Goal: Information Seeking & Learning: Find specific fact

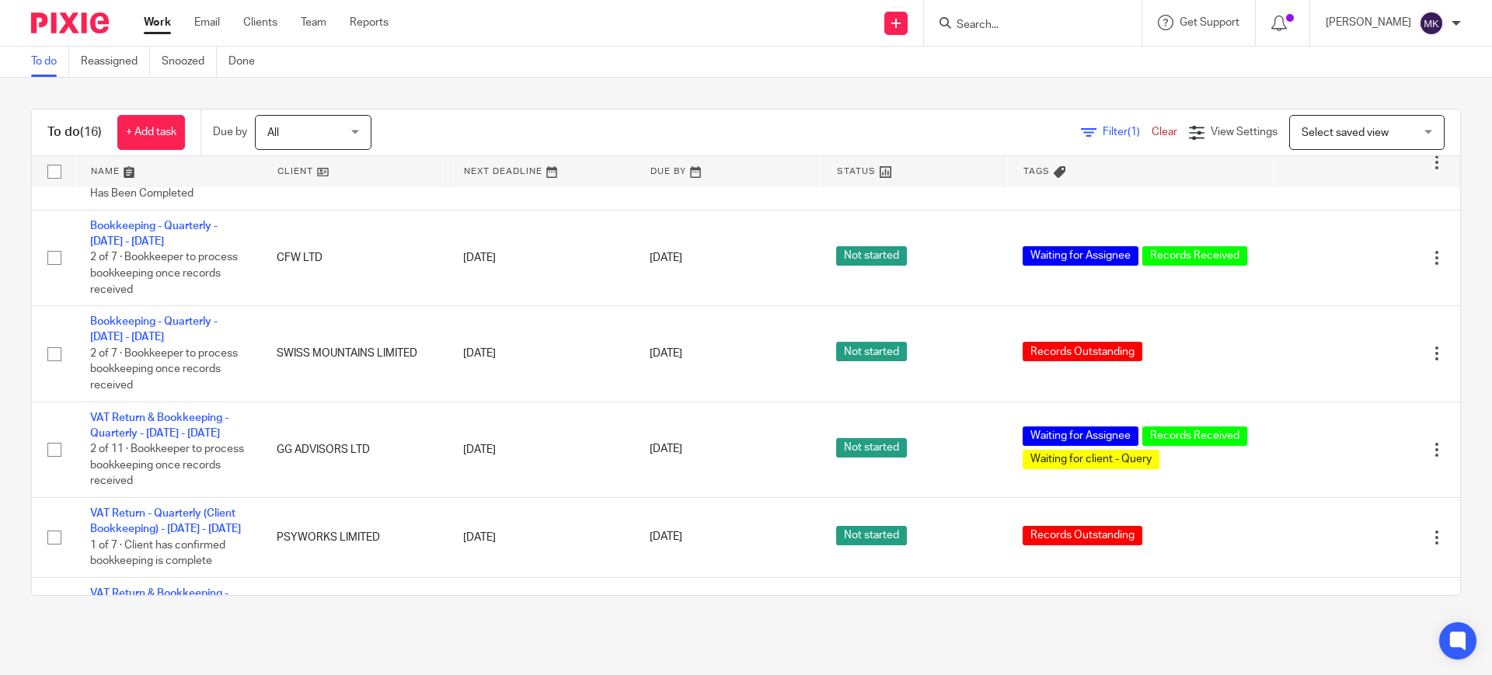
scroll to position [291, 0]
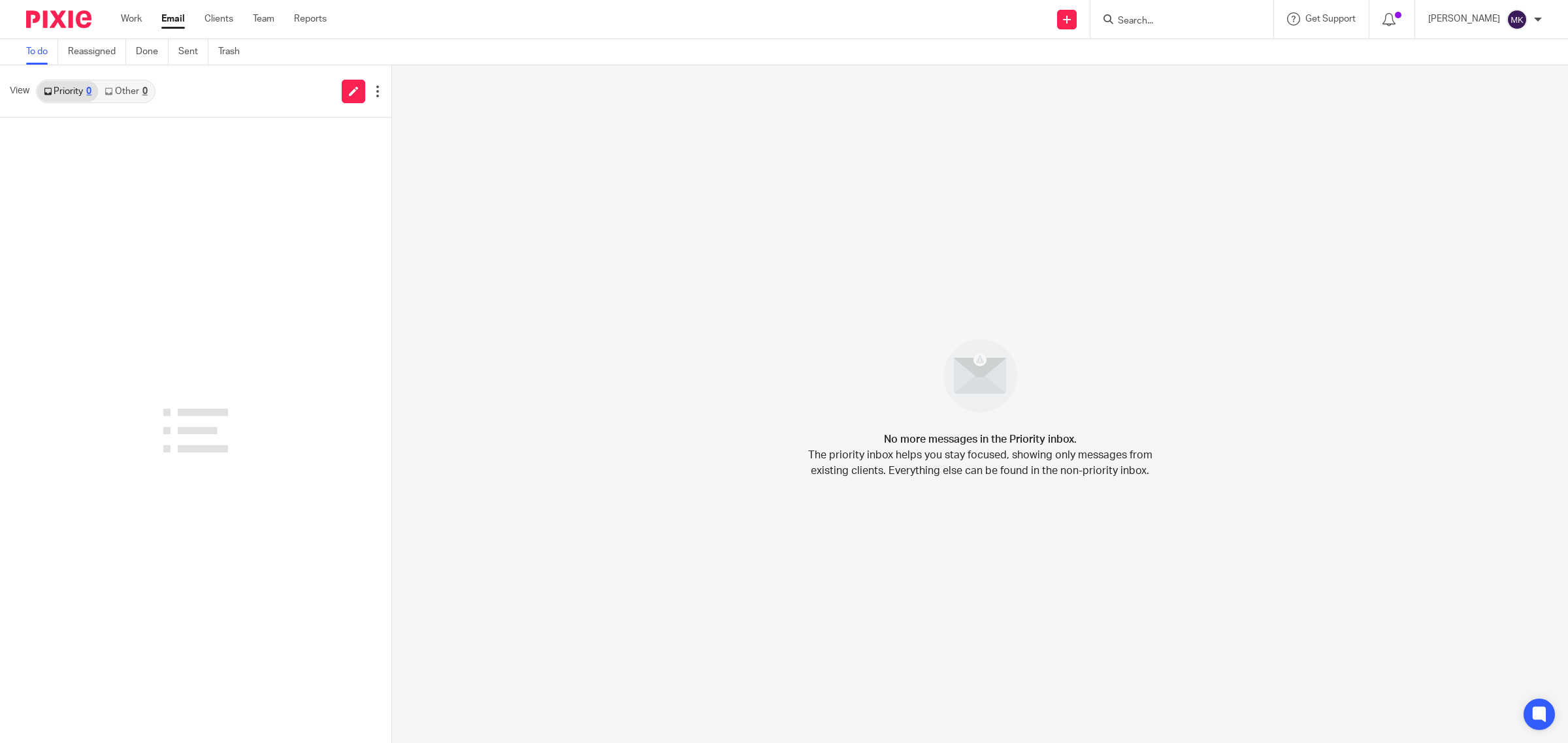
click at [136, 99] on link "Other 0" at bounding box center [126, 91] width 55 height 21
click at [62, 95] on link "Priority 0" at bounding box center [67, 91] width 61 height 21
click at [1180, 21] on input "Search" at bounding box center [1175, 22] width 118 height 12
type input "joe t"
click at [1273, 8] on div "joe t SKILLS LAB FOOTBALL COACHING LTD Joe T oon < helpskillslab@outlook.com >" at bounding box center [1182, 19] width 183 height 39
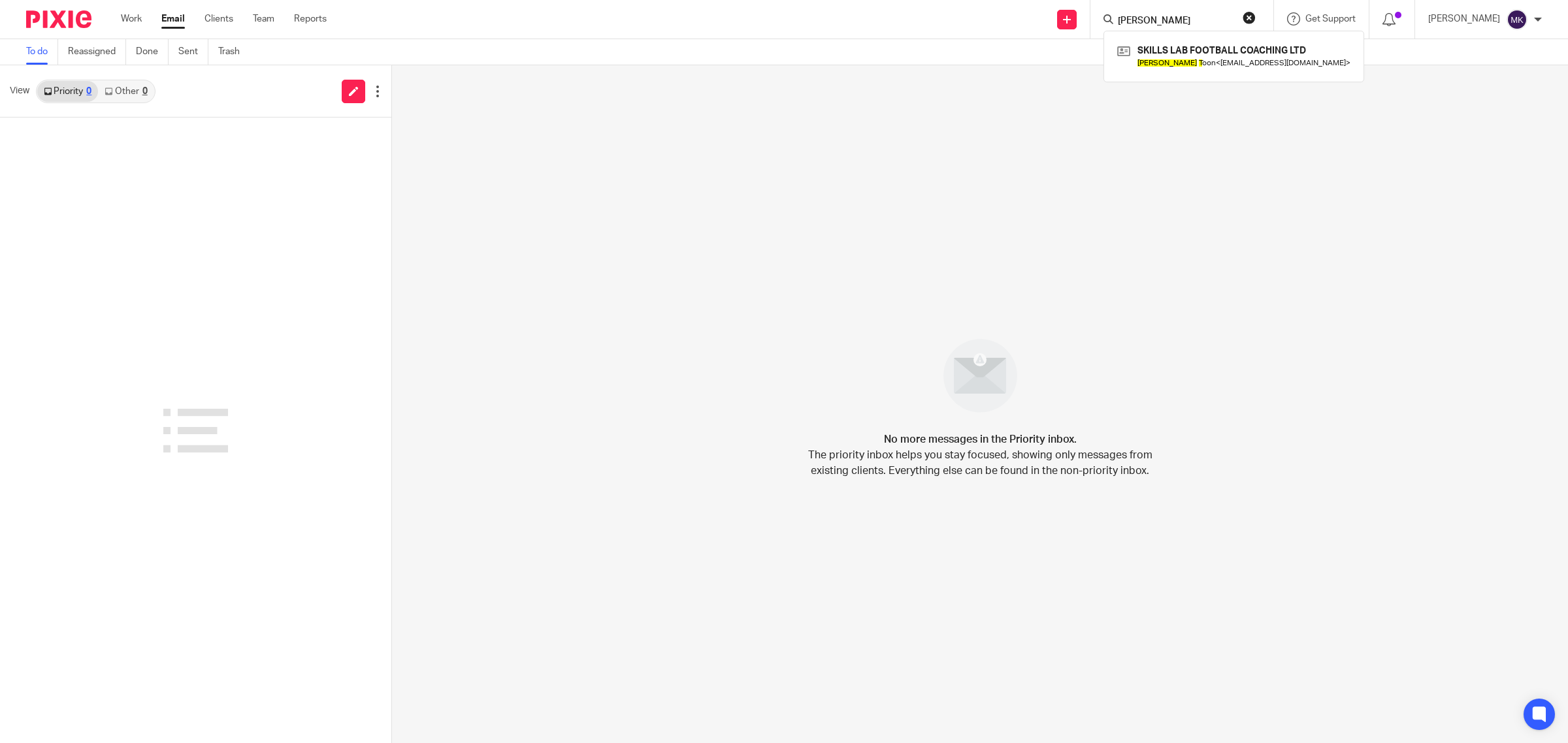
click at [1255, 12] on button "reset" at bounding box center [1249, 18] width 13 height 13
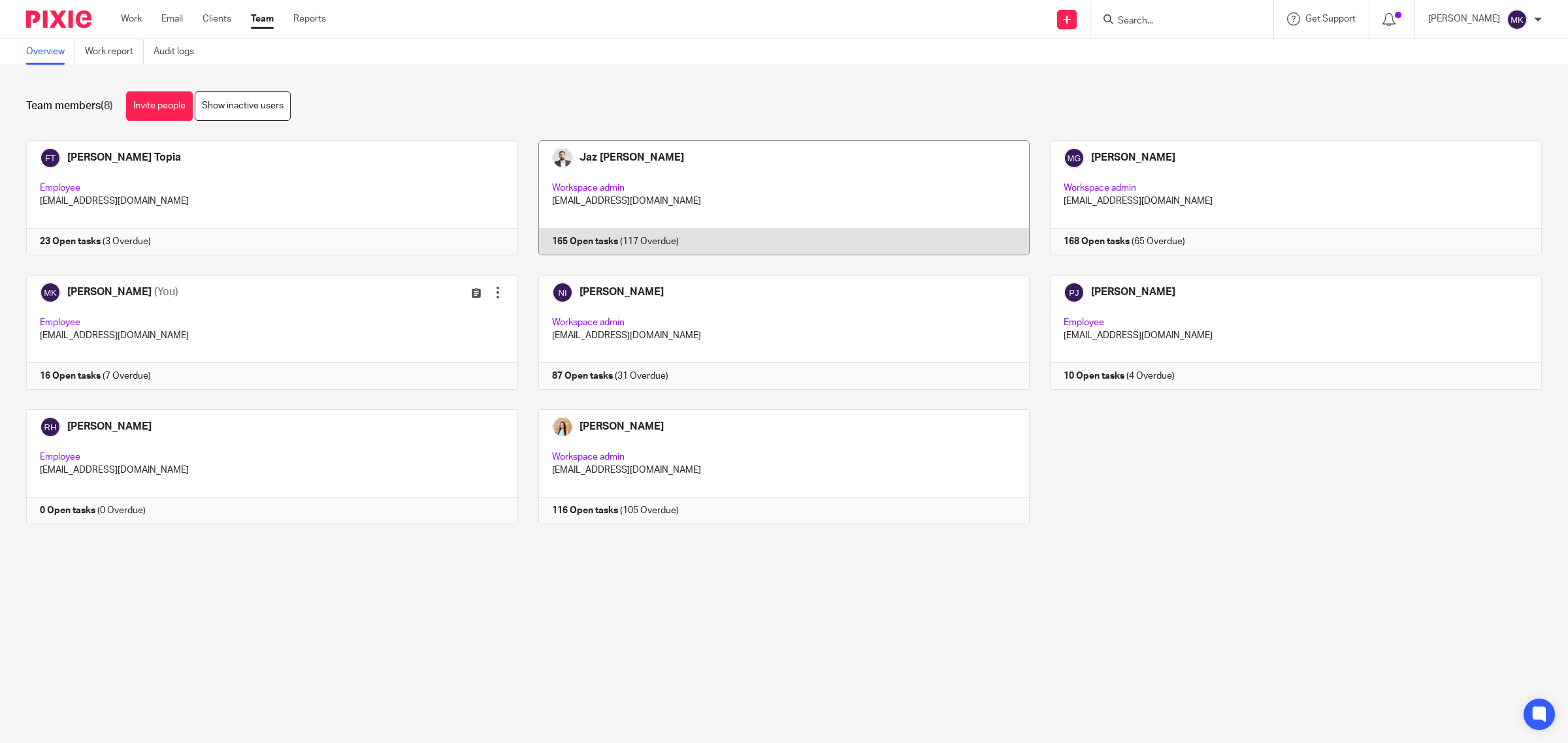
click at [684, 206] on link at bounding box center [773, 198] width 512 height 115
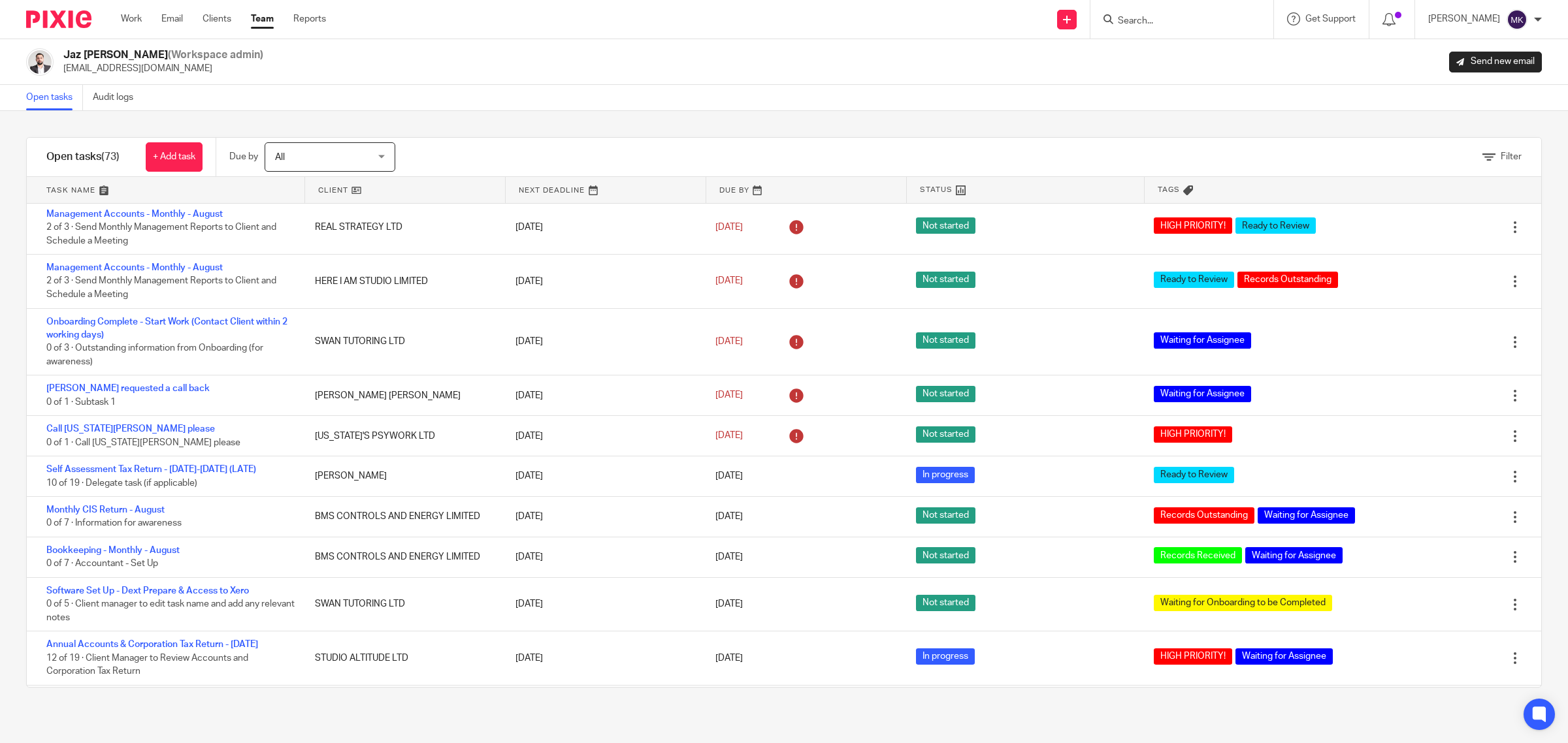
scroll to position [2612, 0]
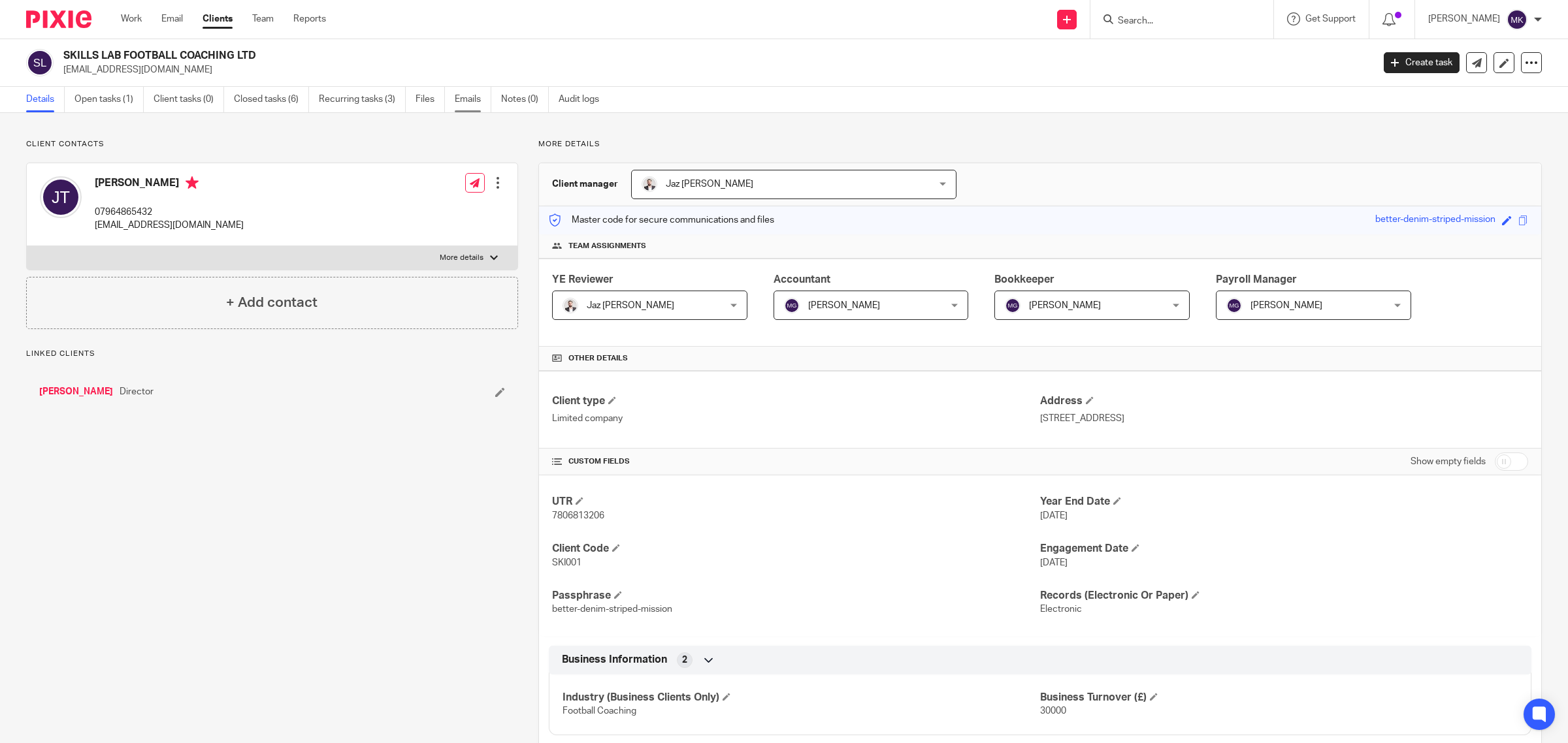
click at [478, 93] on link "Emails" at bounding box center [473, 99] width 37 height 25
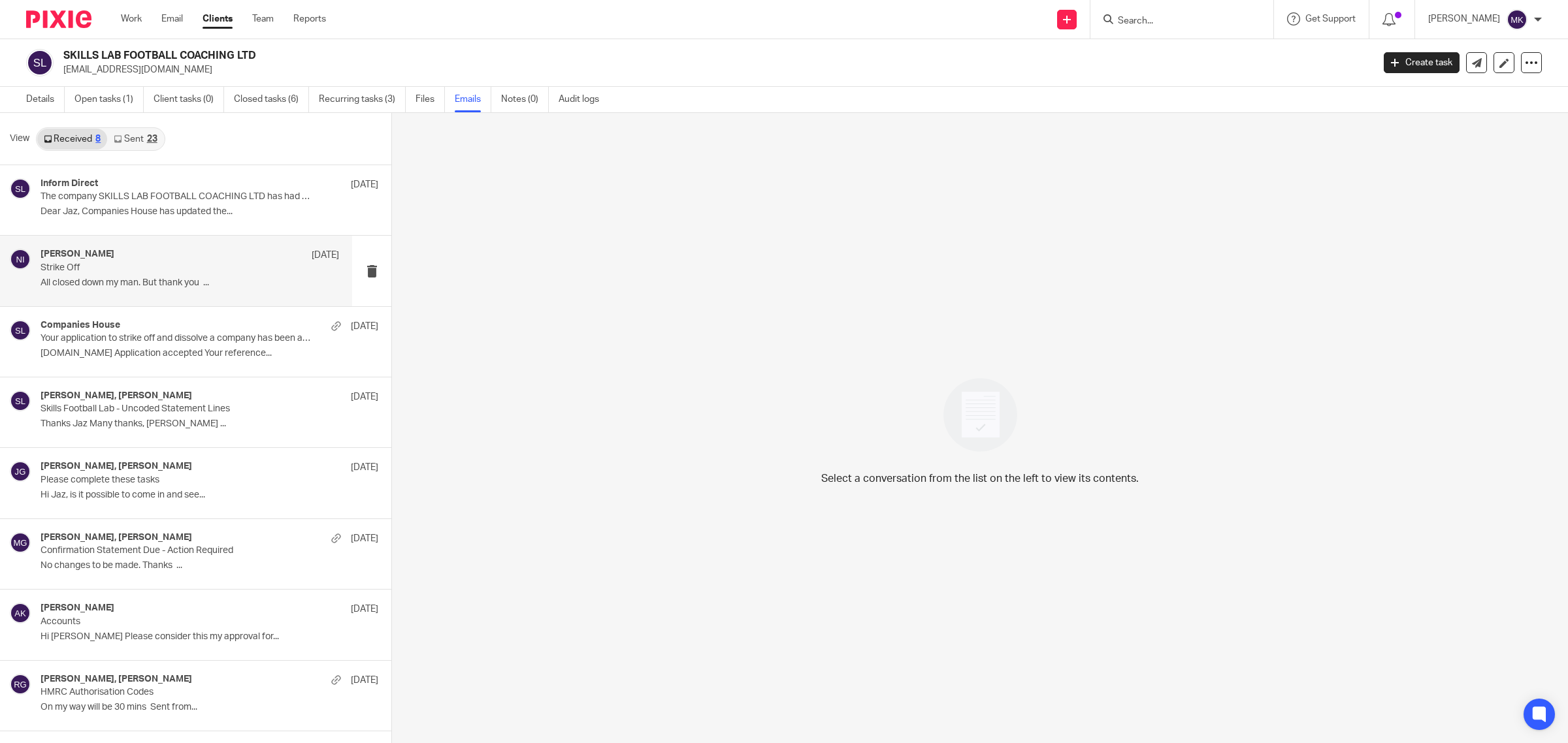
click at [156, 265] on p "Strike Off" at bounding box center [160, 267] width 239 height 11
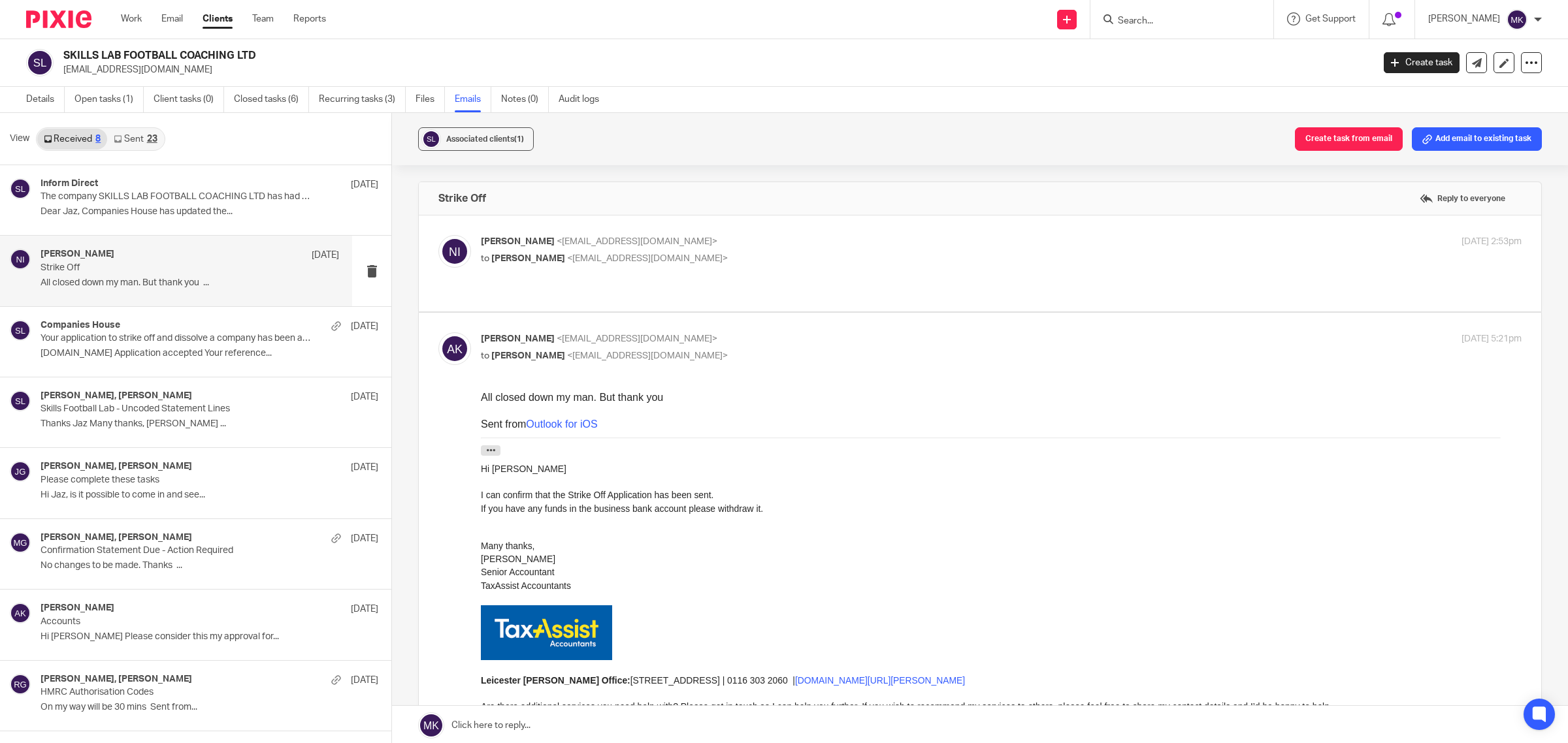
click at [866, 245] on p "[PERSON_NAME] <[EMAIL_ADDRESS][DOMAIN_NAME]>" at bounding box center [827, 242] width 694 height 13
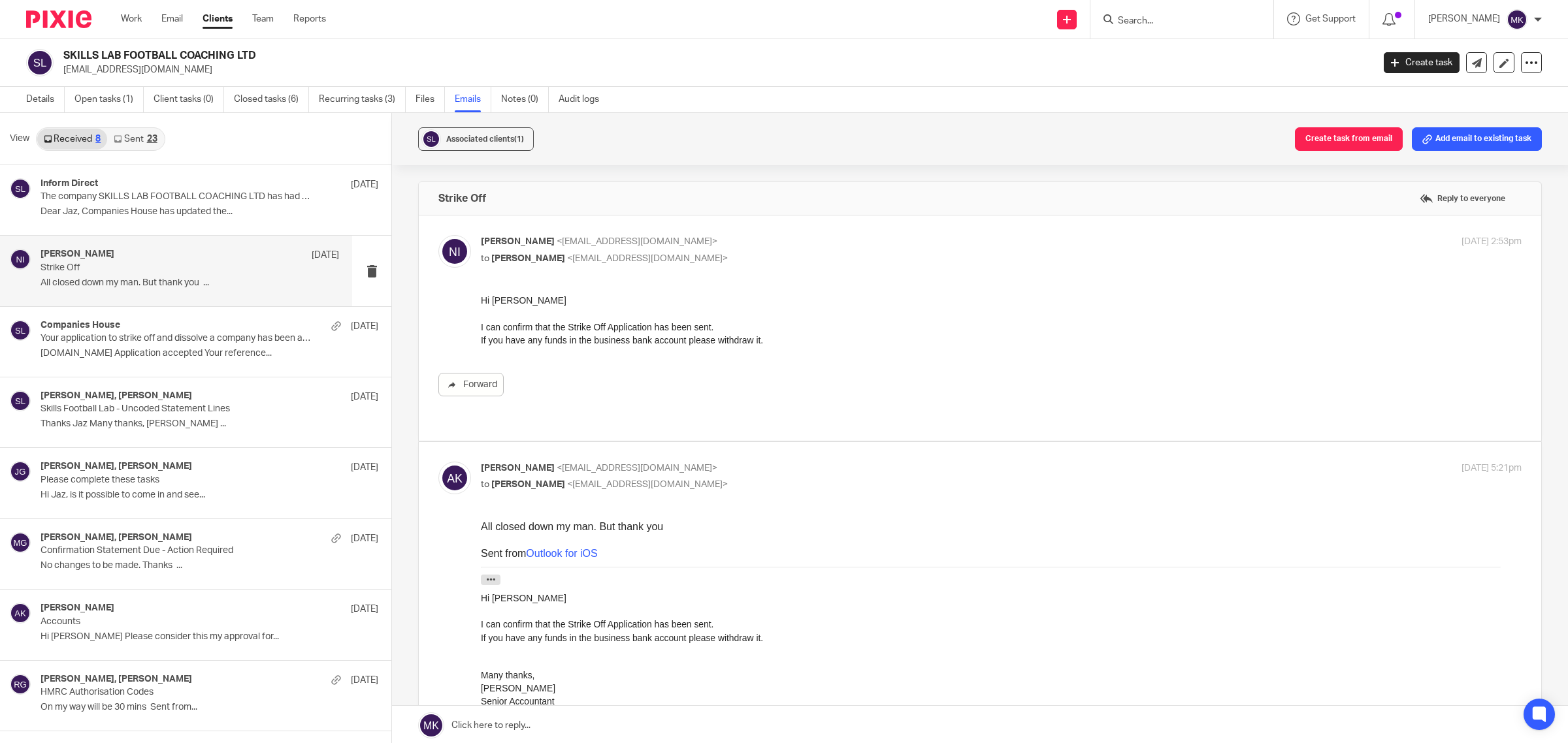
click at [866, 245] on p "[PERSON_NAME] <[EMAIL_ADDRESS][DOMAIN_NAME]>" at bounding box center [827, 242] width 694 height 13
checkbox input "false"
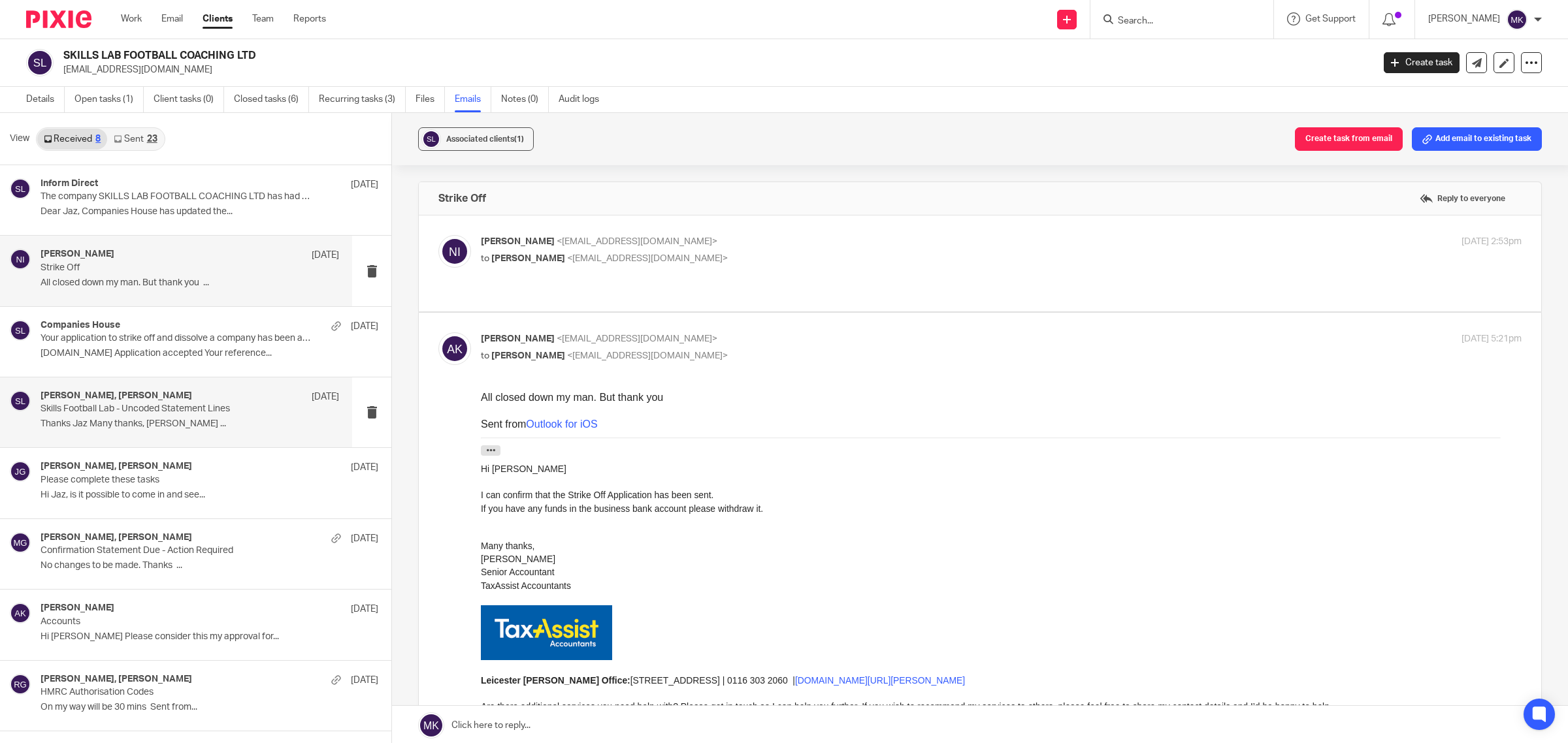
scroll to position [2, 0]
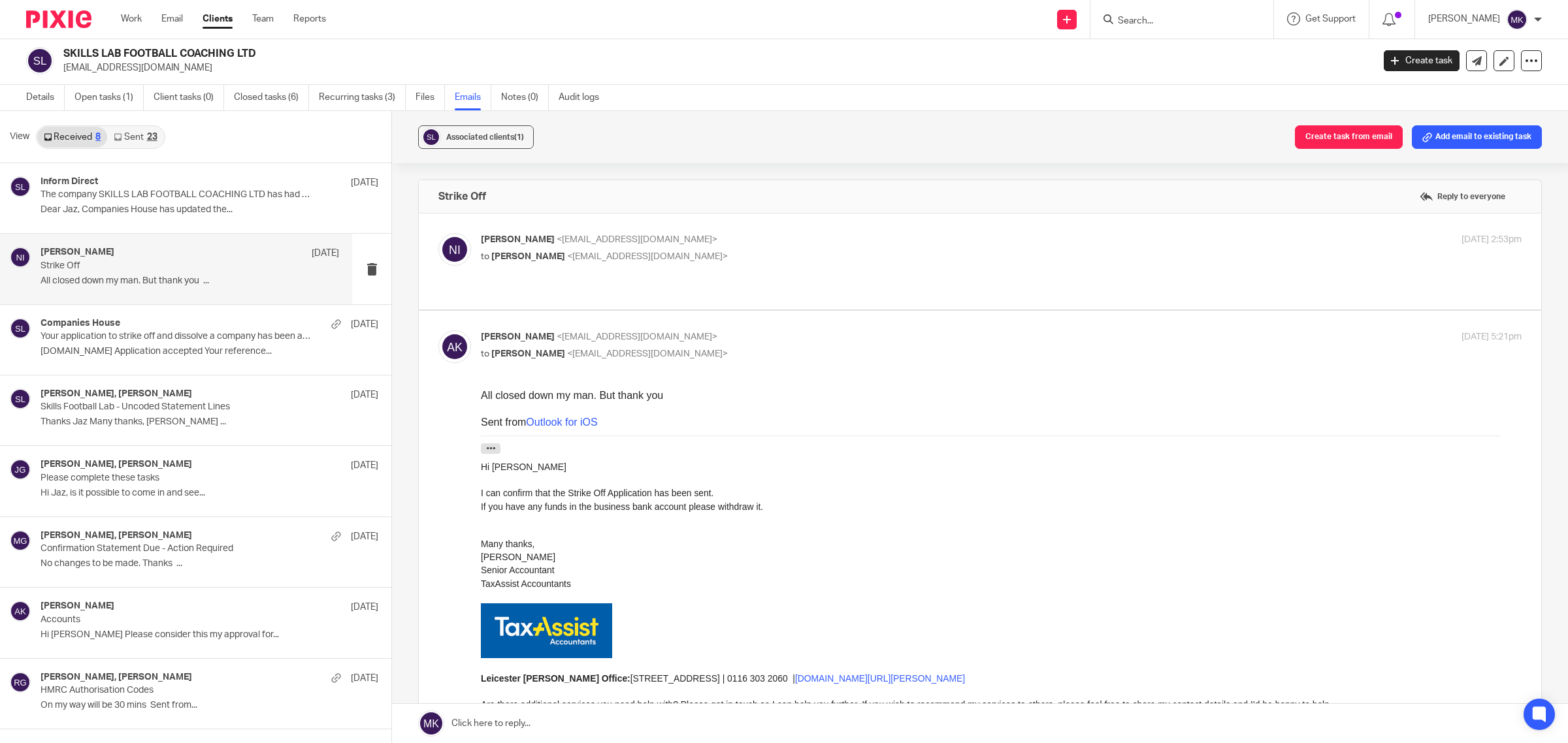
click at [145, 141] on link "Sent 23" at bounding box center [135, 137] width 56 height 21
